Goal: Find specific page/section: Find specific page/section

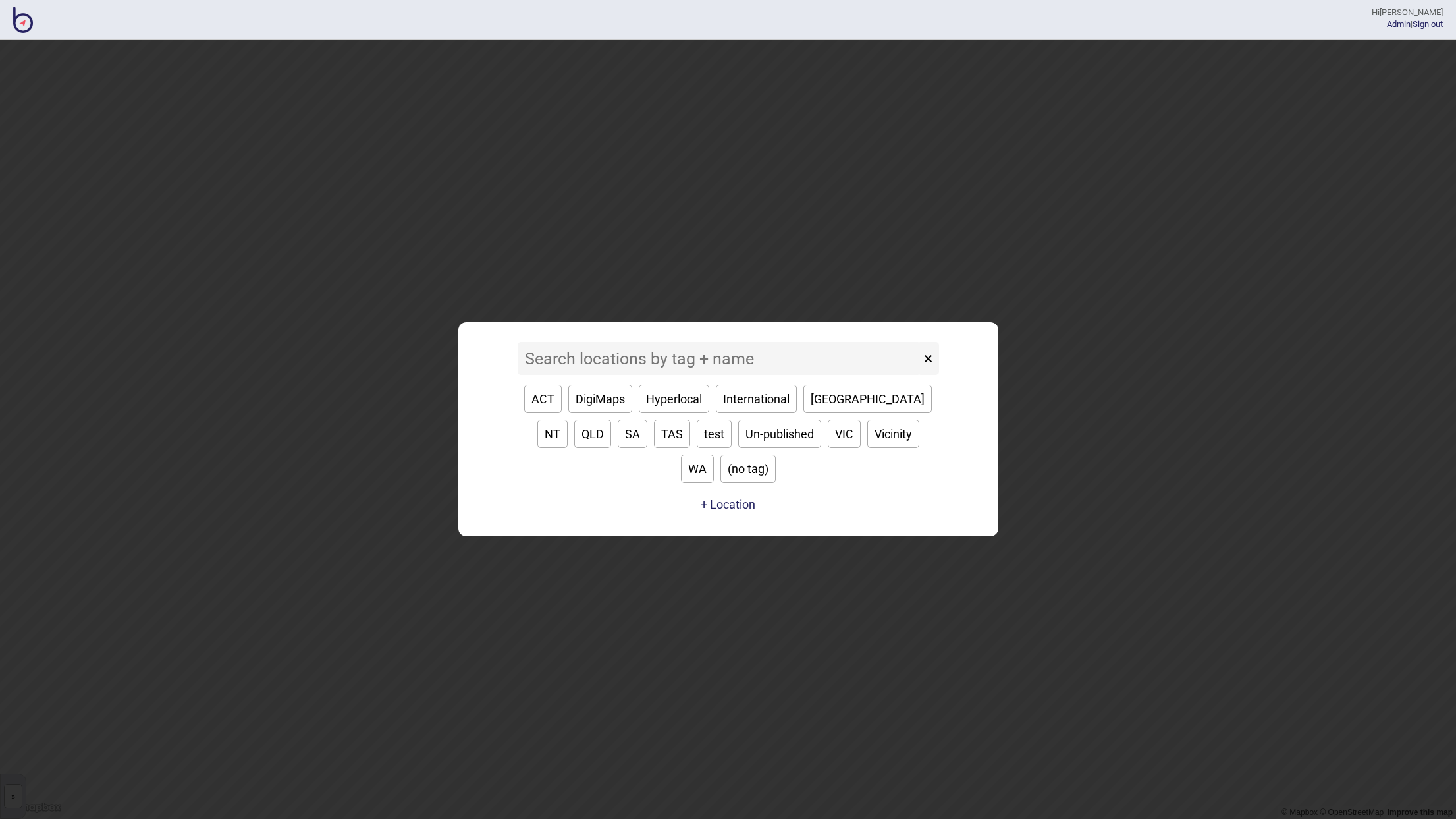
click at [601, 375] on input at bounding box center [719, 358] width 403 height 33
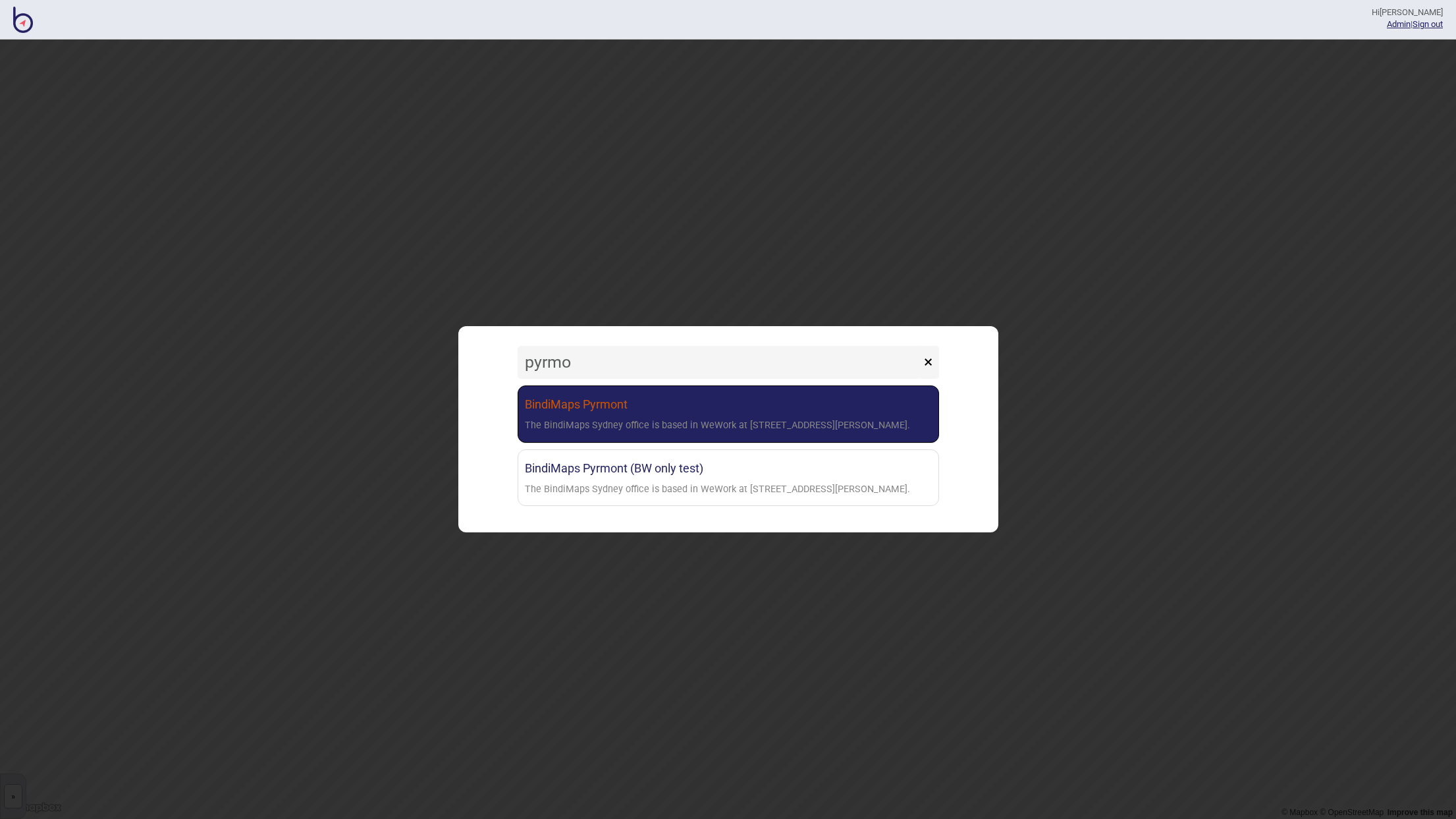
type input "pyrmo"
click at [613, 404] on link "BindiMaps Pyrmont The BindiMaps Sydney office is based in WeWork at [STREET_ADD…" at bounding box center [729, 414] width 422 height 57
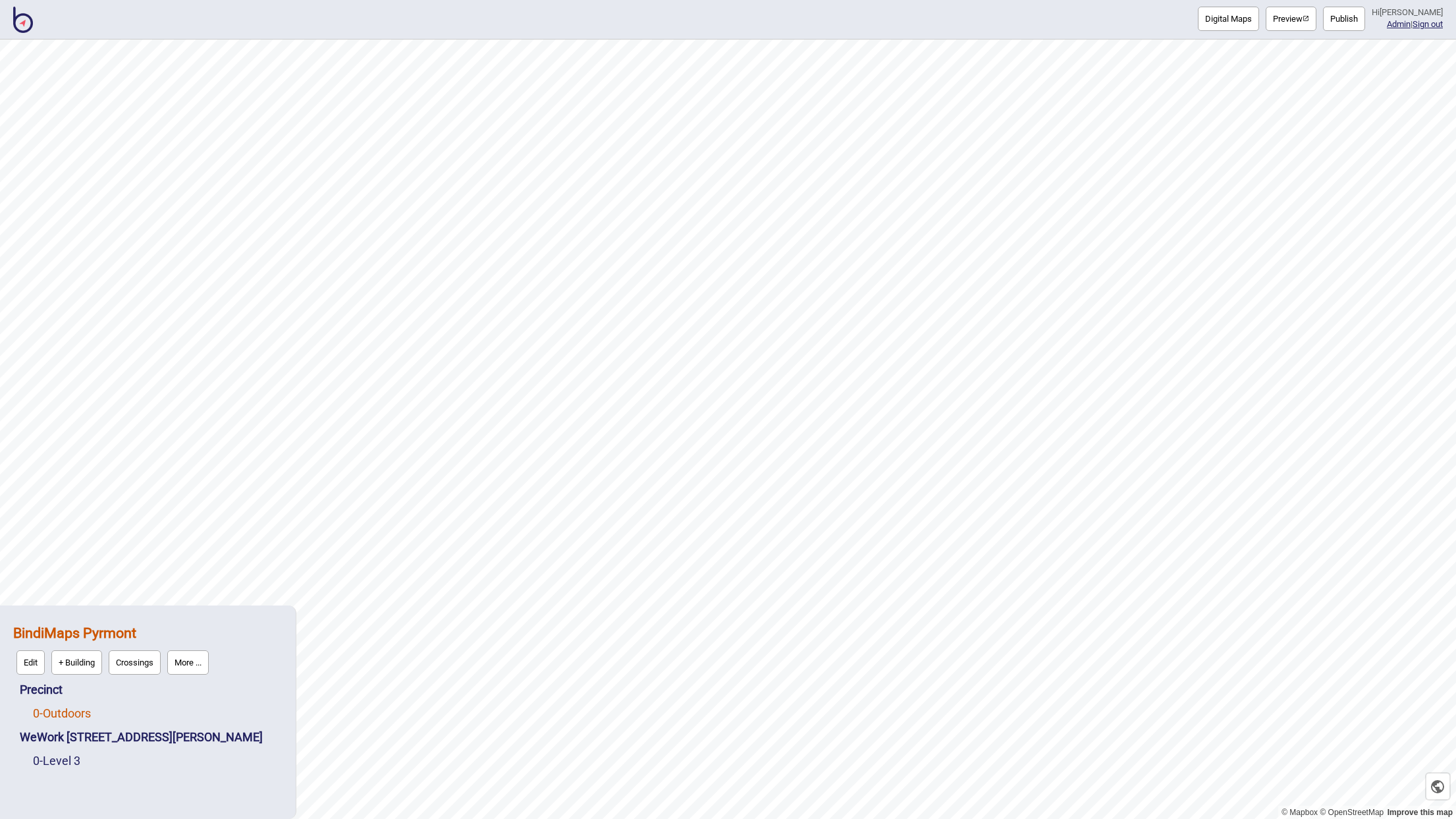
click at [77, 714] on link "0 - Outdoors" at bounding box center [61, 713] width 58 height 14
click at [53, 709] on button "Edit" at bounding box center [50, 709] width 29 height 24
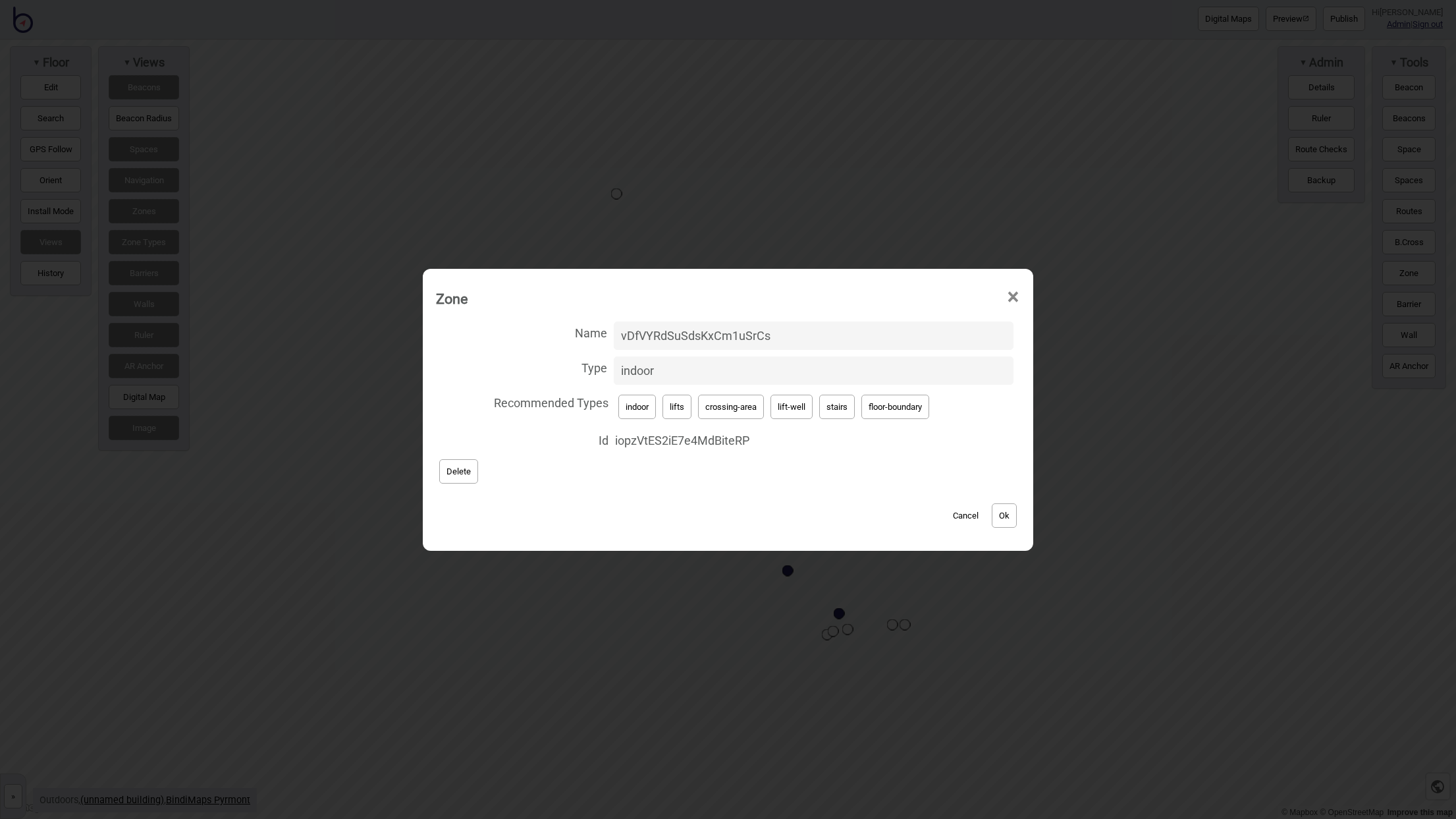
click at [973, 515] on button "Cancel" at bounding box center [965, 515] width 39 height 24
